Goal: Task Accomplishment & Management: Use online tool/utility

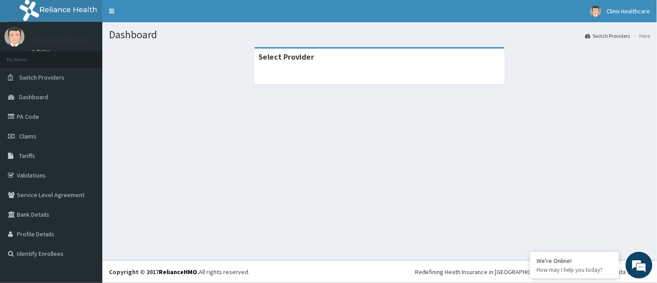
click at [323, 77] on div at bounding box center [380, 76] width 251 height 18
click at [339, 77] on div at bounding box center [380, 76] width 251 height 18
click at [25, 174] on link "Validations" at bounding box center [51, 176] width 102 height 20
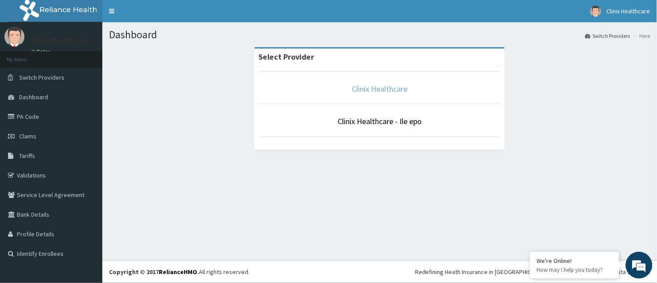
click at [369, 85] on link "Clinix Healthcare" at bounding box center [380, 89] width 56 height 10
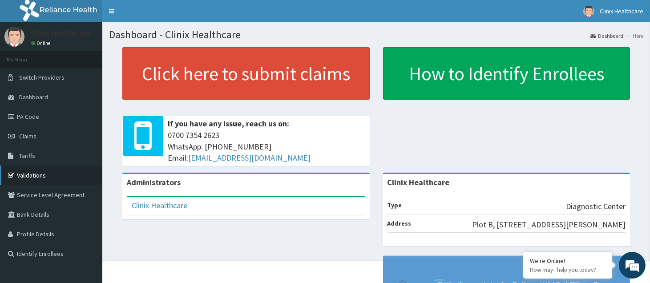
click at [31, 174] on link "Validations" at bounding box center [51, 176] width 102 height 20
